Goal: Task Accomplishment & Management: Use online tool/utility

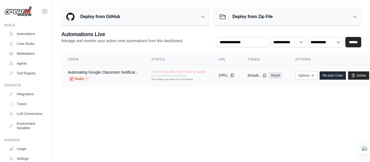
click at [235, 76] on icon at bounding box center [232, 75] width 4 height 4
click at [346, 75] on link "Re-start Crew" at bounding box center [333, 76] width 26 height 8
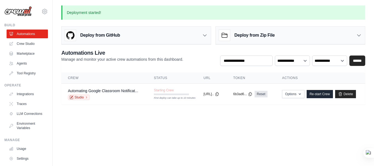
drag, startPoint x: 289, startPoint y: 164, endPoint x: 294, endPoint y: 163, distance: 5.3
click at [294, 162] on body "[EMAIL_ADDRESS][PERSON_NAME][DOMAIN_NAME] Settings Build Automations Crew Studi…" at bounding box center [187, 83] width 374 height 166
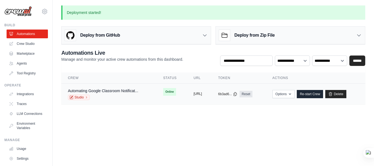
click at [198, 94] on button "[URL]" at bounding box center [198, 94] width 8 height 4
click at [295, 96] on button "Options" at bounding box center [284, 94] width 22 height 8
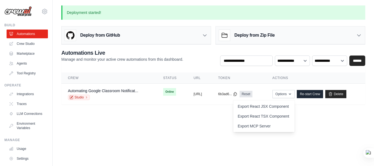
click at [212, 133] on body "[EMAIL_ADDRESS][PERSON_NAME][DOMAIN_NAME] Settings Build Automations Crew Studi…" at bounding box center [187, 83] width 374 height 166
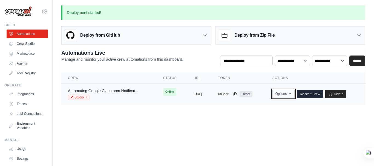
click at [292, 94] on icon "button" at bounding box center [290, 94] width 4 height 4
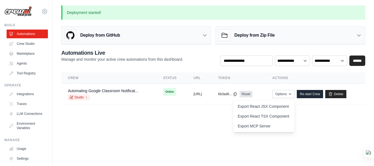
click at [346, 111] on main "Deployment started! Deploy from GitHub Deploy your project directly from GitHub…" at bounding box center [214, 58] width 322 height 117
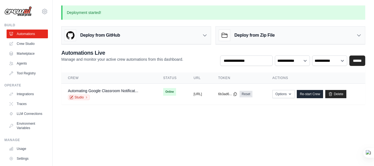
click at [173, 42] on div "Deploy from GitHub" at bounding box center [136, 36] width 149 height 18
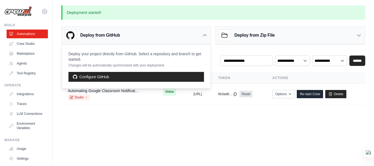
click at [136, 125] on body "[EMAIL_ADDRESS][PERSON_NAME][DOMAIN_NAME] Settings Build Automations Crew Studi…" at bounding box center [187, 83] width 374 height 166
click at [157, 146] on body "[EMAIL_ADDRESS][PERSON_NAME][DOMAIN_NAME] Settings Build Automations Crew Studi…" at bounding box center [187, 83] width 374 height 166
click at [237, 62] on input "text" at bounding box center [246, 61] width 53 height 10
click at [210, 132] on body "[EMAIL_ADDRESS][PERSON_NAME][DOMAIN_NAME] Settings Build Automations Crew Studi…" at bounding box center [187, 83] width 374 height 166
click at [191, 126] on body "[EMAIL_ADDRESS][PERSON_NAME][DOMAIN_NAME] Settings Build Automations Crew Studi…" at bounding box center [187, 83] width 374 height 166
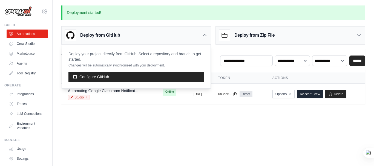
click at [205, 34] on icon at bounding box center [204, 35] width 5 height 5
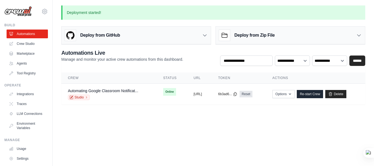
click at [164, 112] on main "Deployment started! Deploy from GitHub Deploy your project directly from GitHub…" at bounding box center [214, 58] width 322 height 117
drag, startPoint x: 65, startPoint y: 76, endPoint x: 243, endPoint y: 107, distance: 180.4
click at [206, 107] on main "Deployment started! Deploy from GitHub Deploy your project directly from GitHub…" at bounding box center [214, 58] width 322 height 117
drag, startPoint x: 253, startPoint y: 106, endPoint x: 236, endPoint y: 123, distance: 24.4
click at [246, 93] on main "Deployment started! Deploy from GitHub Deploy your project directly from GitHub…" at bounding box center [214, 58] width 322 height 117
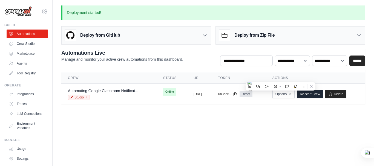
click at [236, 123] on body "[EMAIL_ADDRESS][PERSON_NAME][DOMAIN_NAME] Settings Build Automations Crew Studi…" at bounding box center [187, 83] width 374 height 166
click at [120, 87] on td "Automating Google Classroom Notificat... Studio" at bounding box center [108, 94] width 95 height 21
click at [295, 94] on button "Options" at bounding box center [284, 94] width 22 height 8
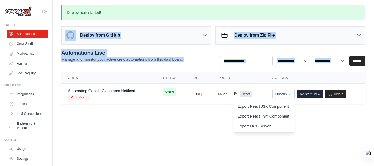
drag, startPoint x: 203, startPoint y: 144, endPoint x: 225, endPoint y: -11, distance: 155.9
click at [225, 0] on html "[EMAIL_ADDRESS][PERSON_NAME][DOMAIN_NAME] Settings Build Automations Crew Studi…" at bounding box center [187, 83] width 374 height 166
